Goal: Task Accomplishment & Management: Use online tool/utility

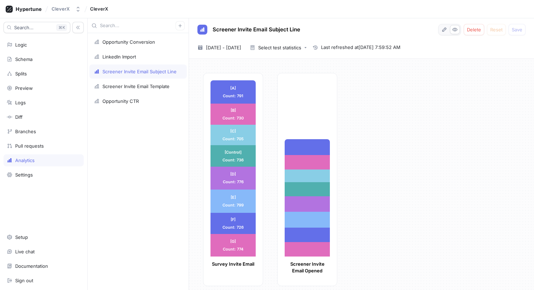
click at [399, 116] on div "[A] Count: 791 [A] Count: 791 [B] Count: 730 [B] Count: 730 [C] Count: 705 [C] …" at bounding box center [365, 182] width 325 height 218
